Goal: Transaction & Acquisition: Book appointment/travel/reservation

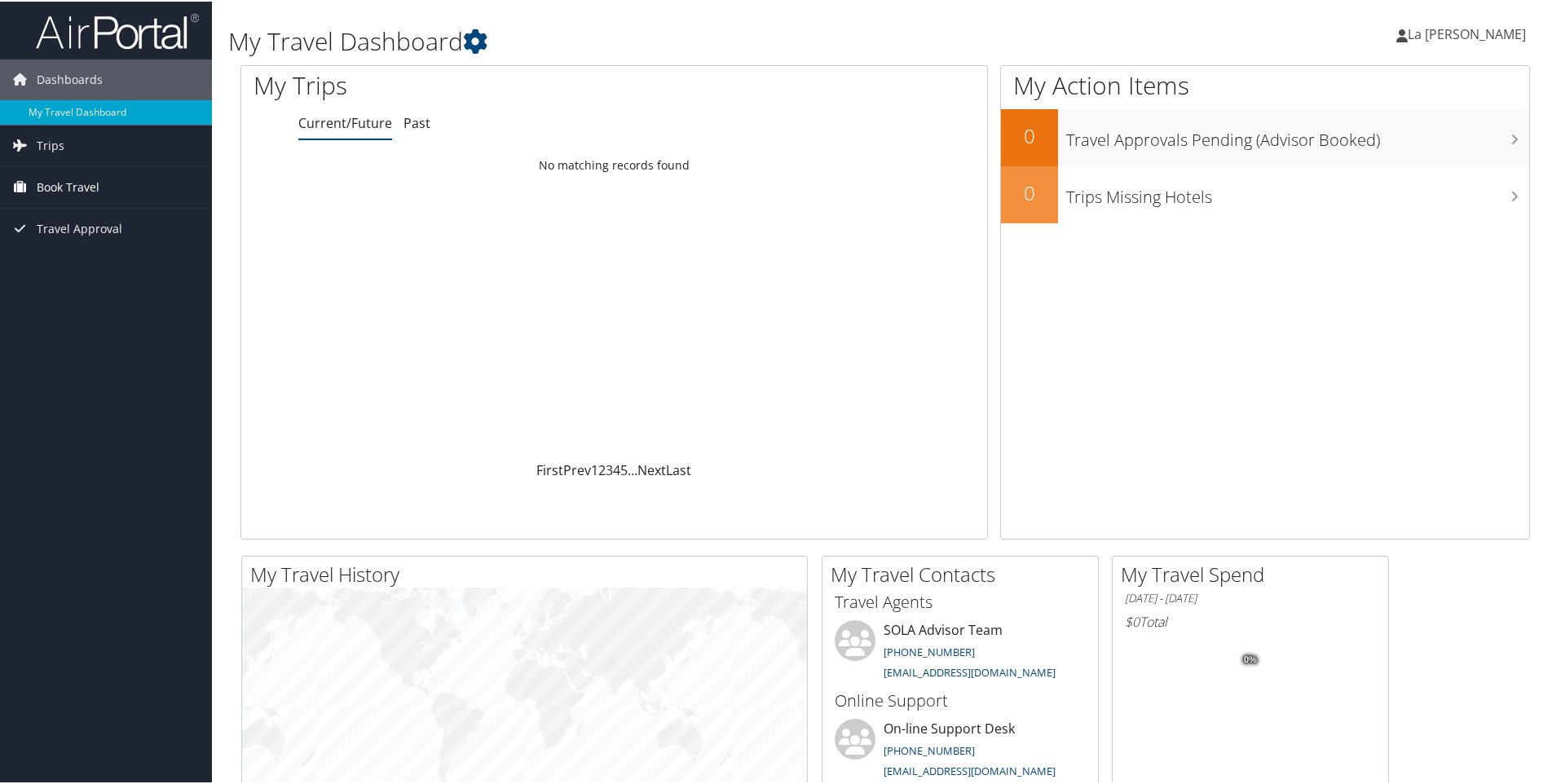
click at [40, 179] on span "Book Travel" at bounding box center [68, 185] width 63 height 41
click at [55, 243] on link "Book/Manage Online Trips" at bounding box center [105, 243] width 212 height 24
